Goal: Find specific page/section: Find specific page/section

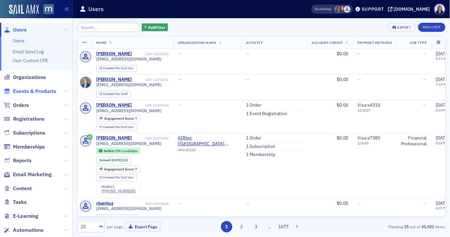
click at [40, 90] on span "Events & Products" at bounding box center [34, 91] width 43 height 7
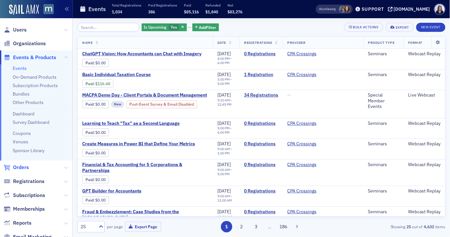
click at [23, 166] on span "Orders" at bounding box center [21, 167] width 16 height 7
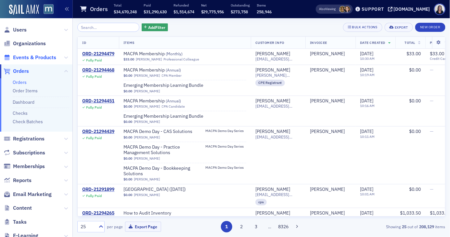
click at [20, 58] on span "Events & Products" at bounding box center [34, 57] width 43 height 7
